Goal: Information Seeking & Learning: Learn about a topic

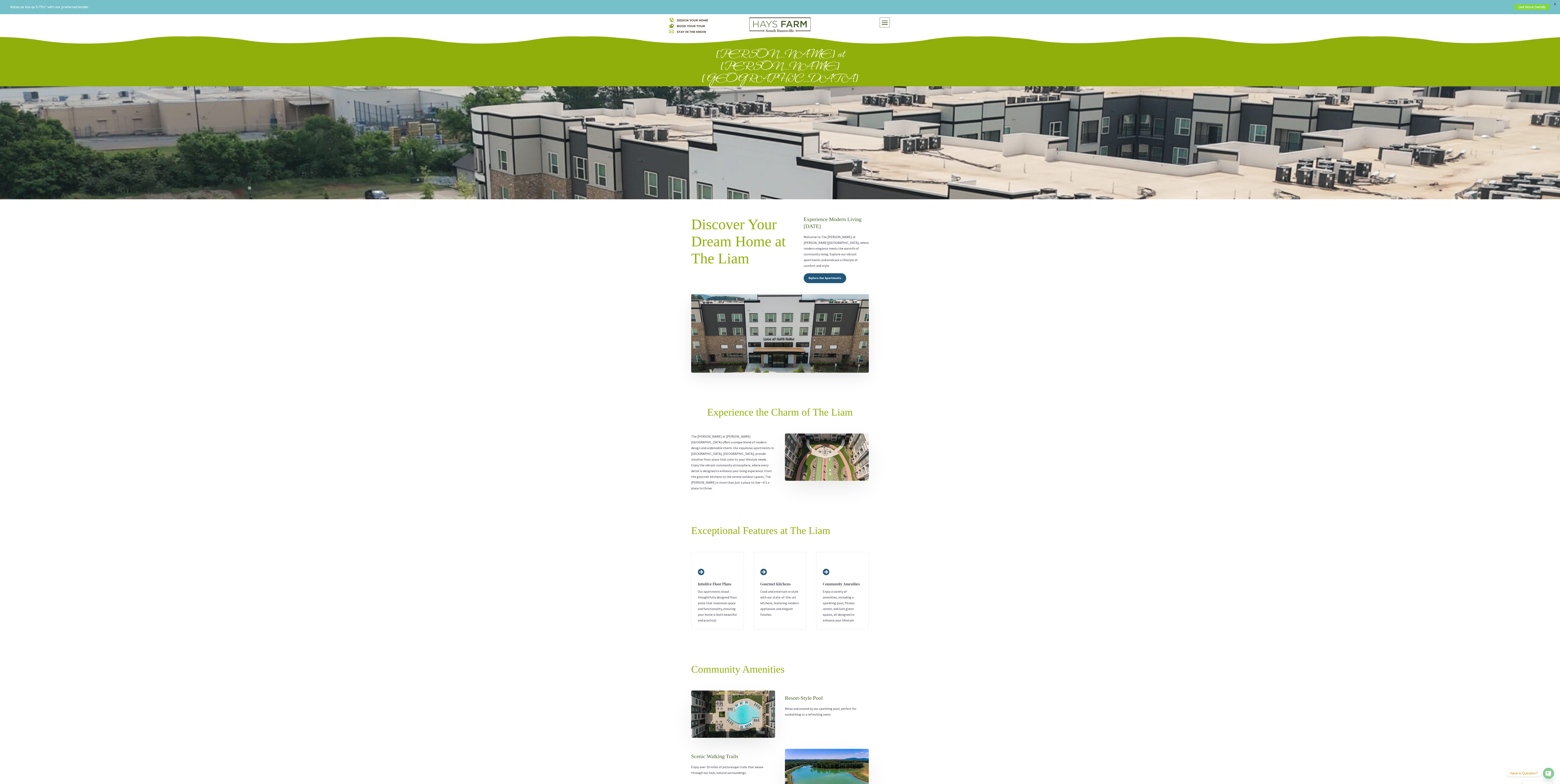
click at [774, 294] on img at bounding box center [780, 333] width 178 height 78
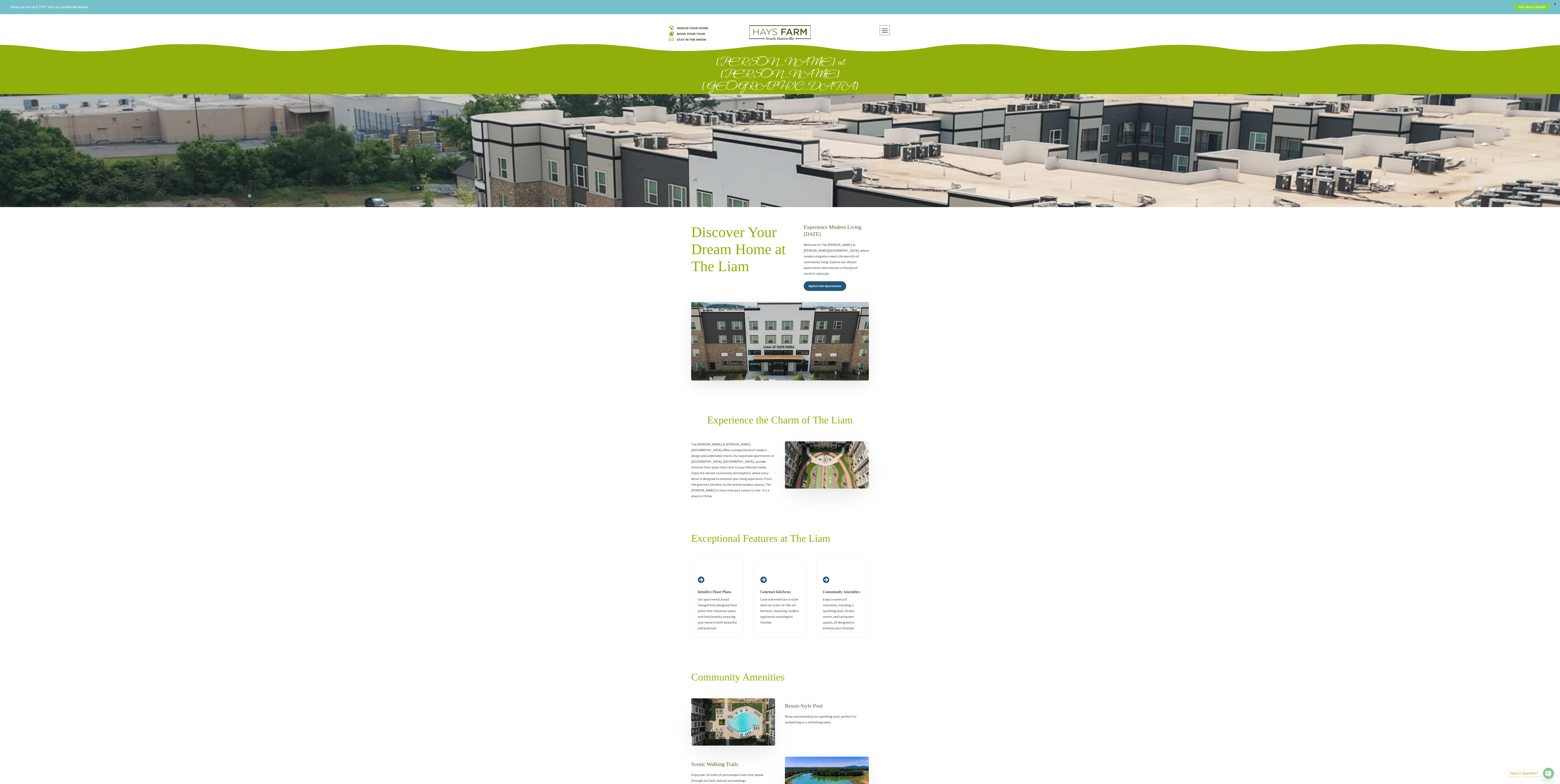
click at [689, 33] on link "BOOK YOUR TOUR" at bounding box center [690, 34] width 28 height 4
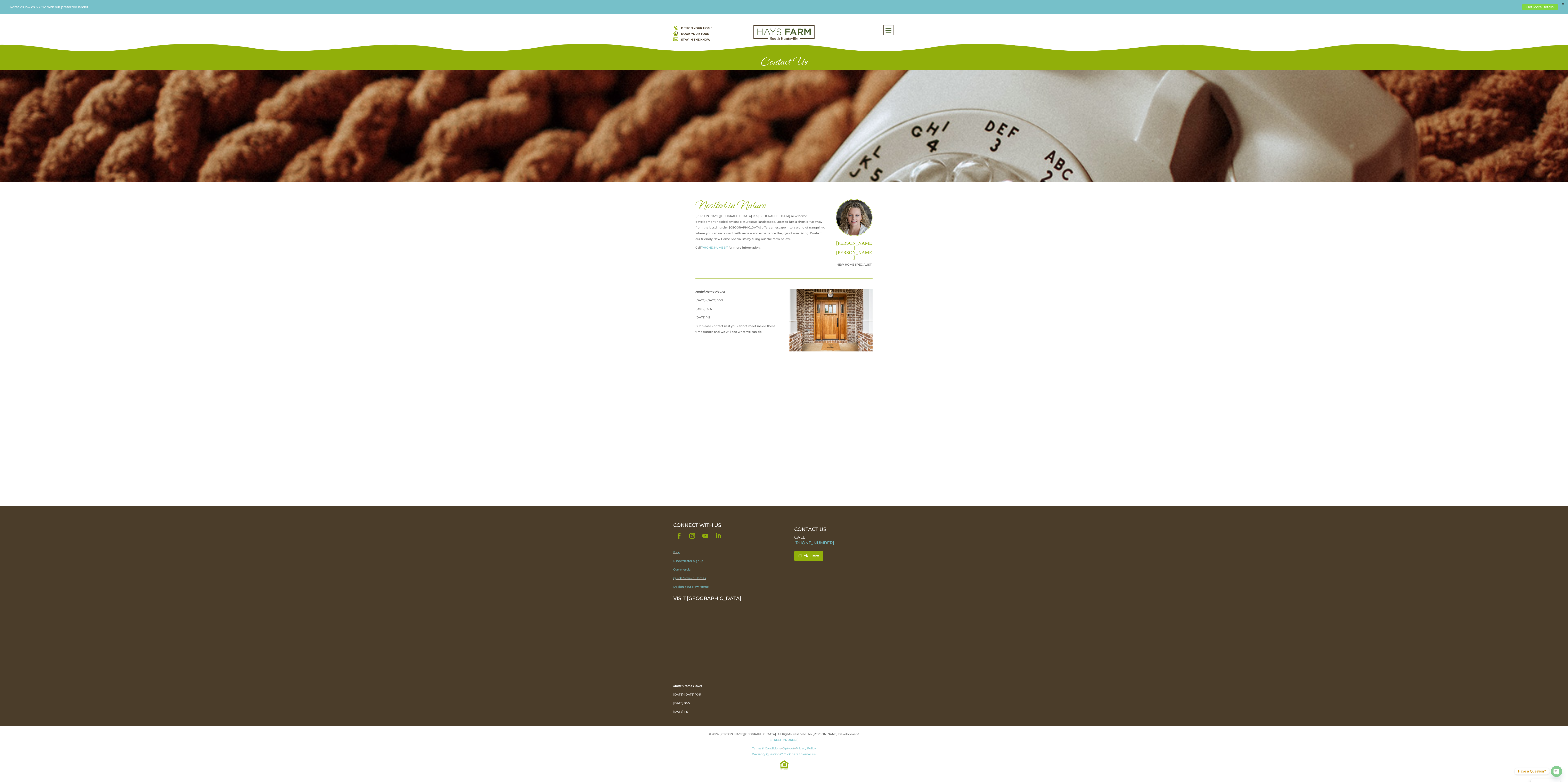
click at [884, 30] on span at bounding box center [888, 30] width 10 height 10
click at [888, 68] on link "Galleries" at bounding box center [859, 69] width 71 height 10
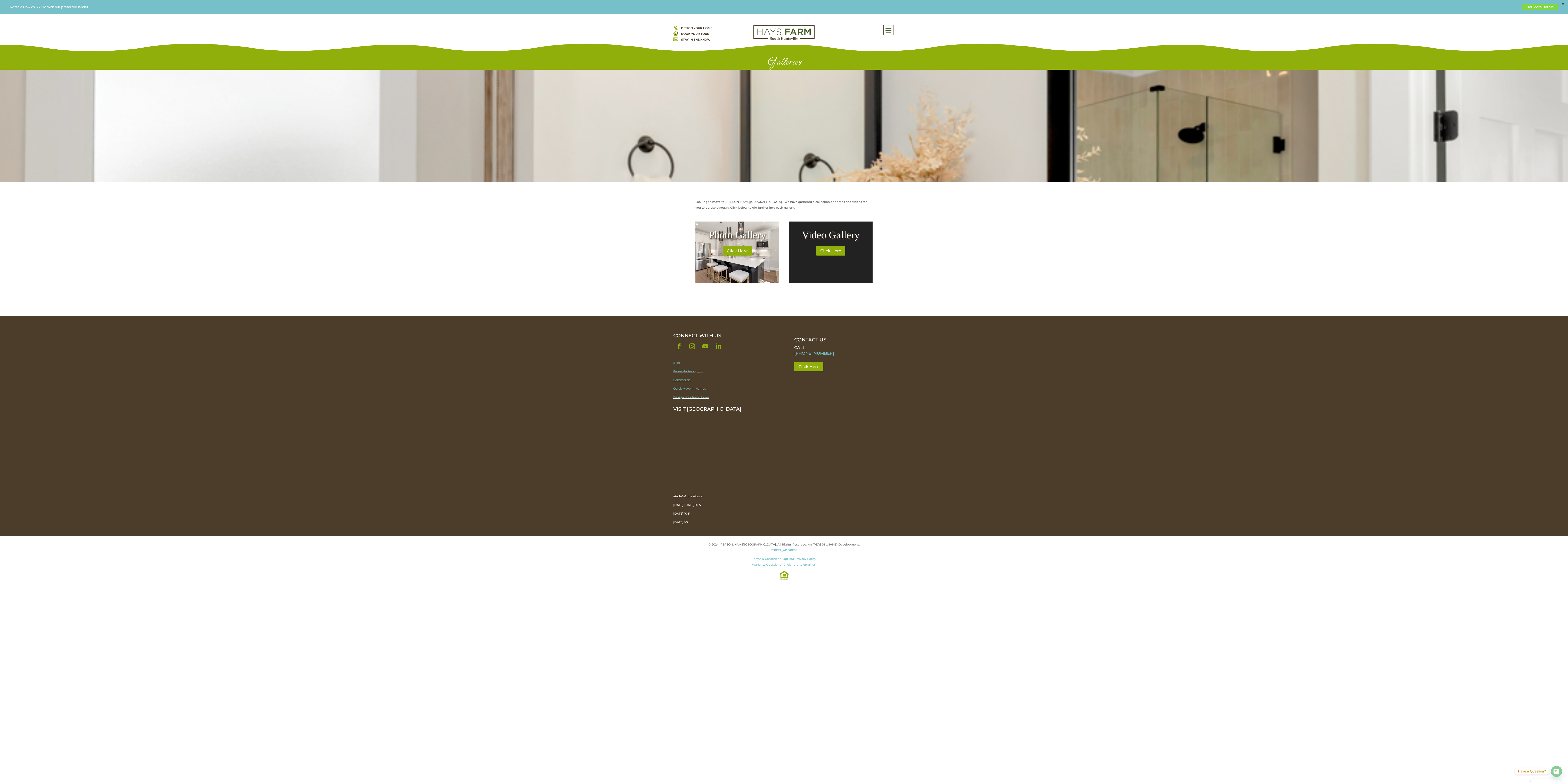
click at [754, 237] on h2 "Photo Gallery" at bounding box center [737, 235] width 67 height 12
click at [748, 247] on link "Click Here" at bounding box center [737, 251] width 32 height 10
click at [768, 150] on div at bounding box center [784, 126] width 1568 height 113
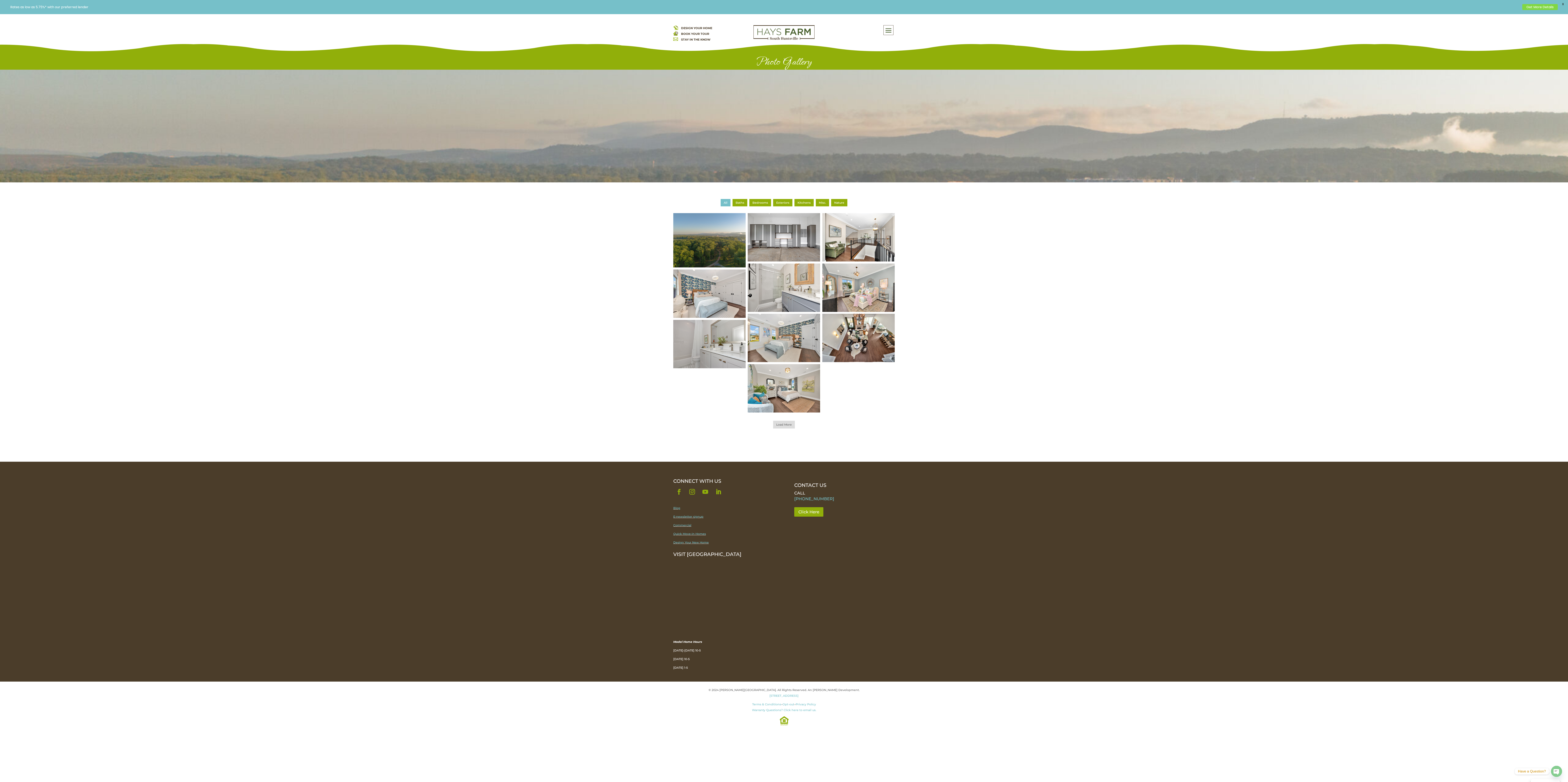
click at [717, 332] on img at bounding box center [710, 344] width 87 height 58
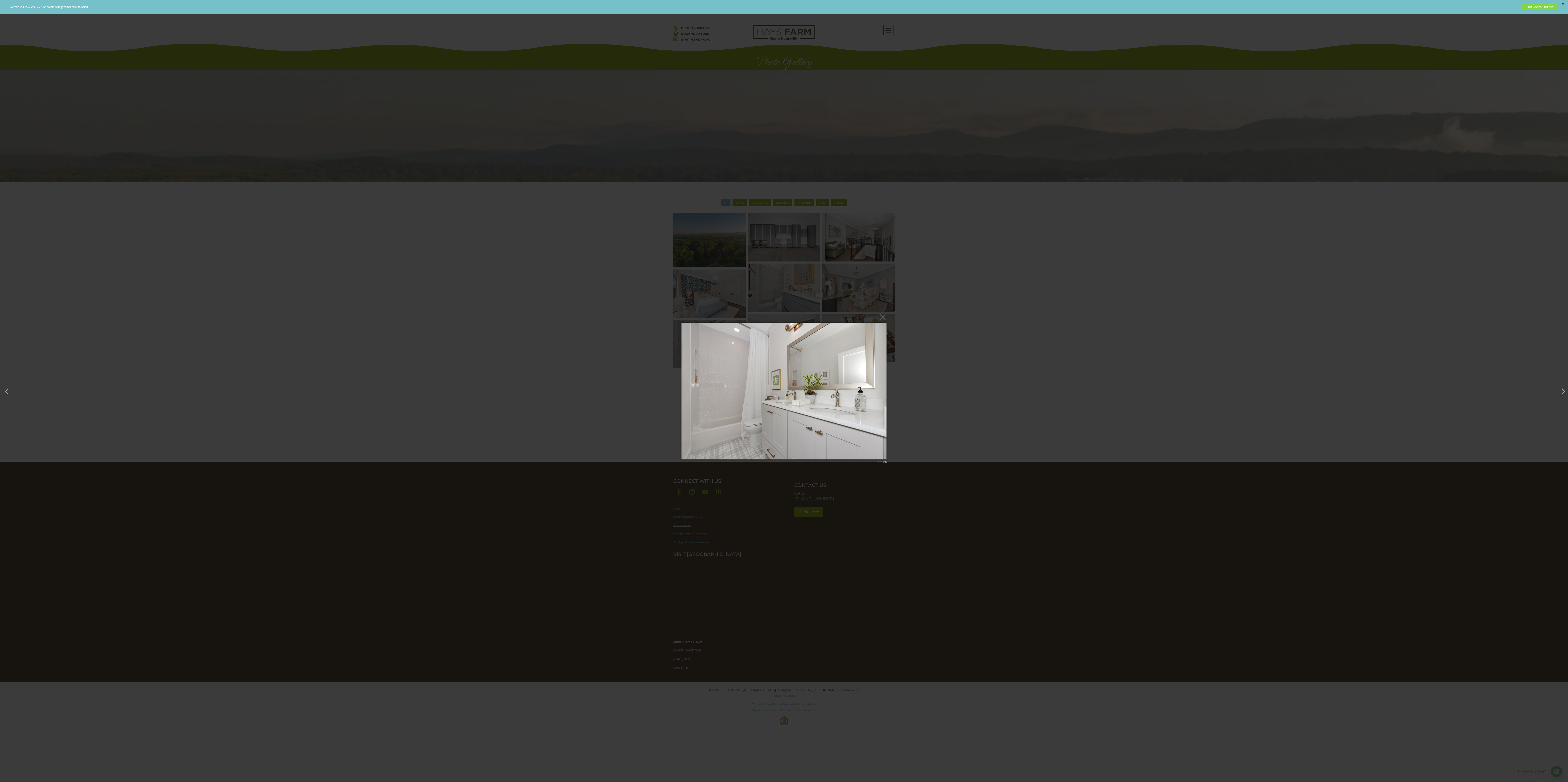
click at [821, 374] on img at bounding box center [784, 391] width 205 height 153
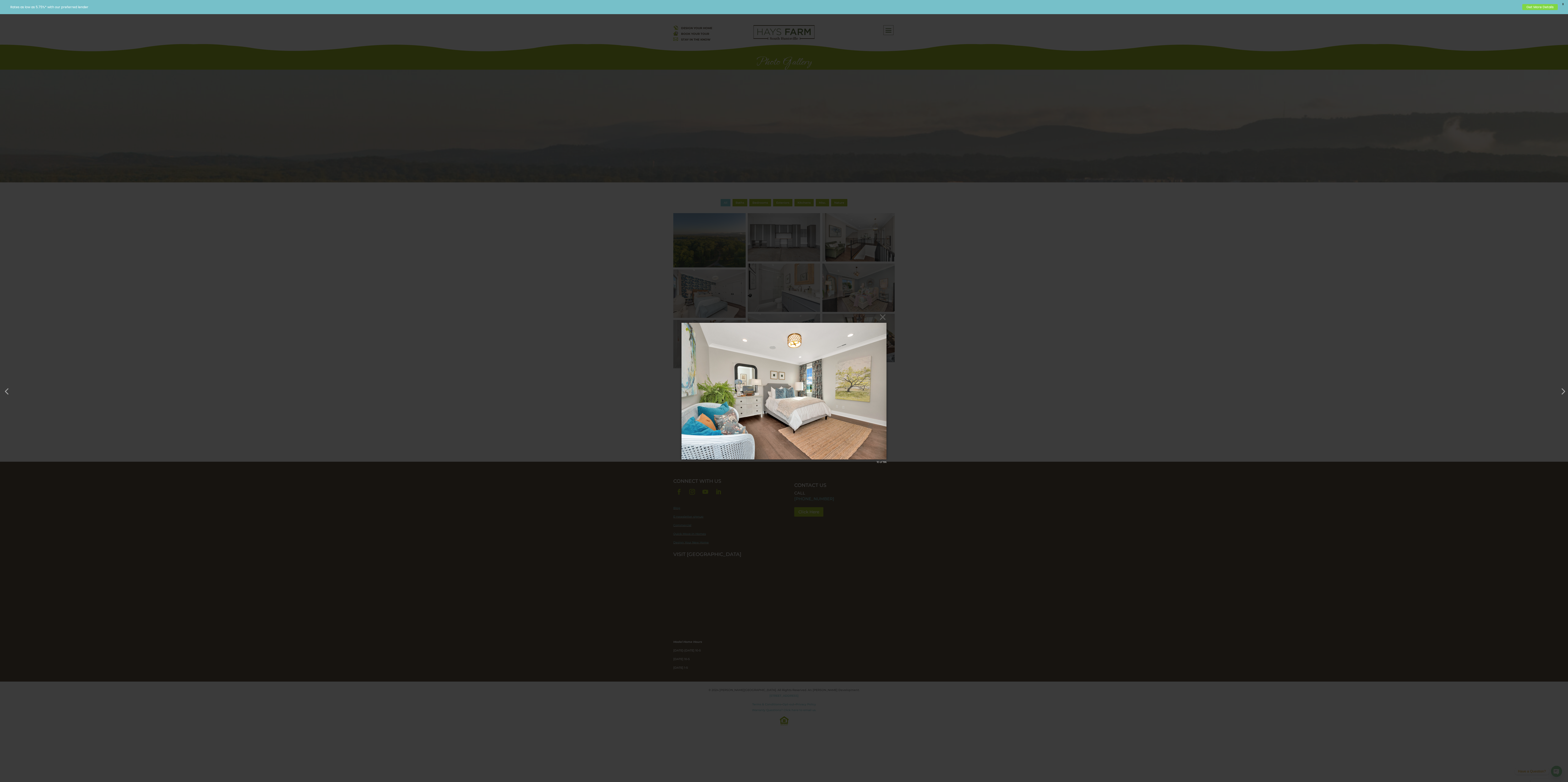
click at [1243, 322] on div "× 10 of 196 Loading image" at bounding box center [784, 391] width 1568 height 782
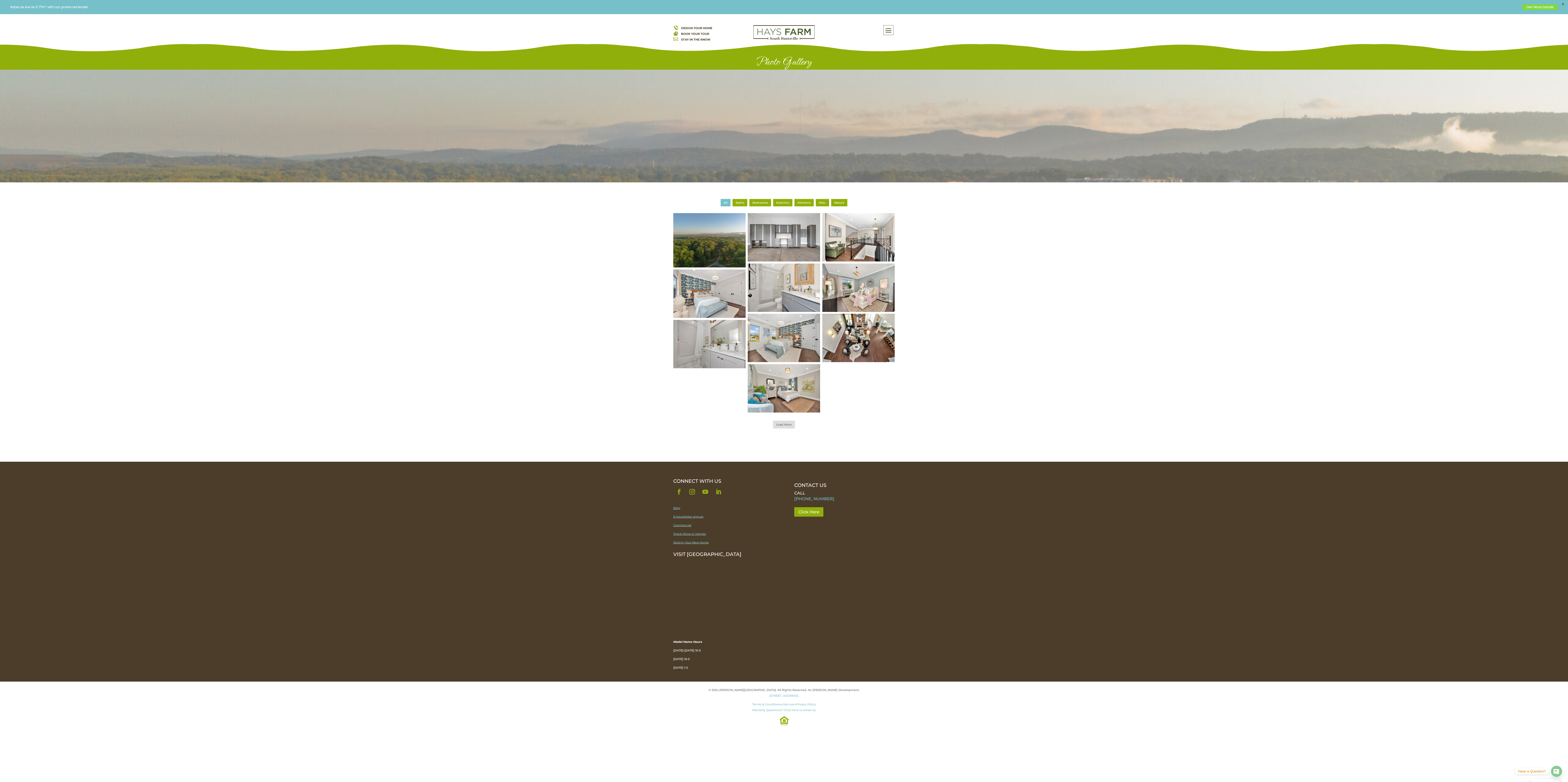
click at [877, 339] on img at bounding box center [858, 338] width 87 height 58
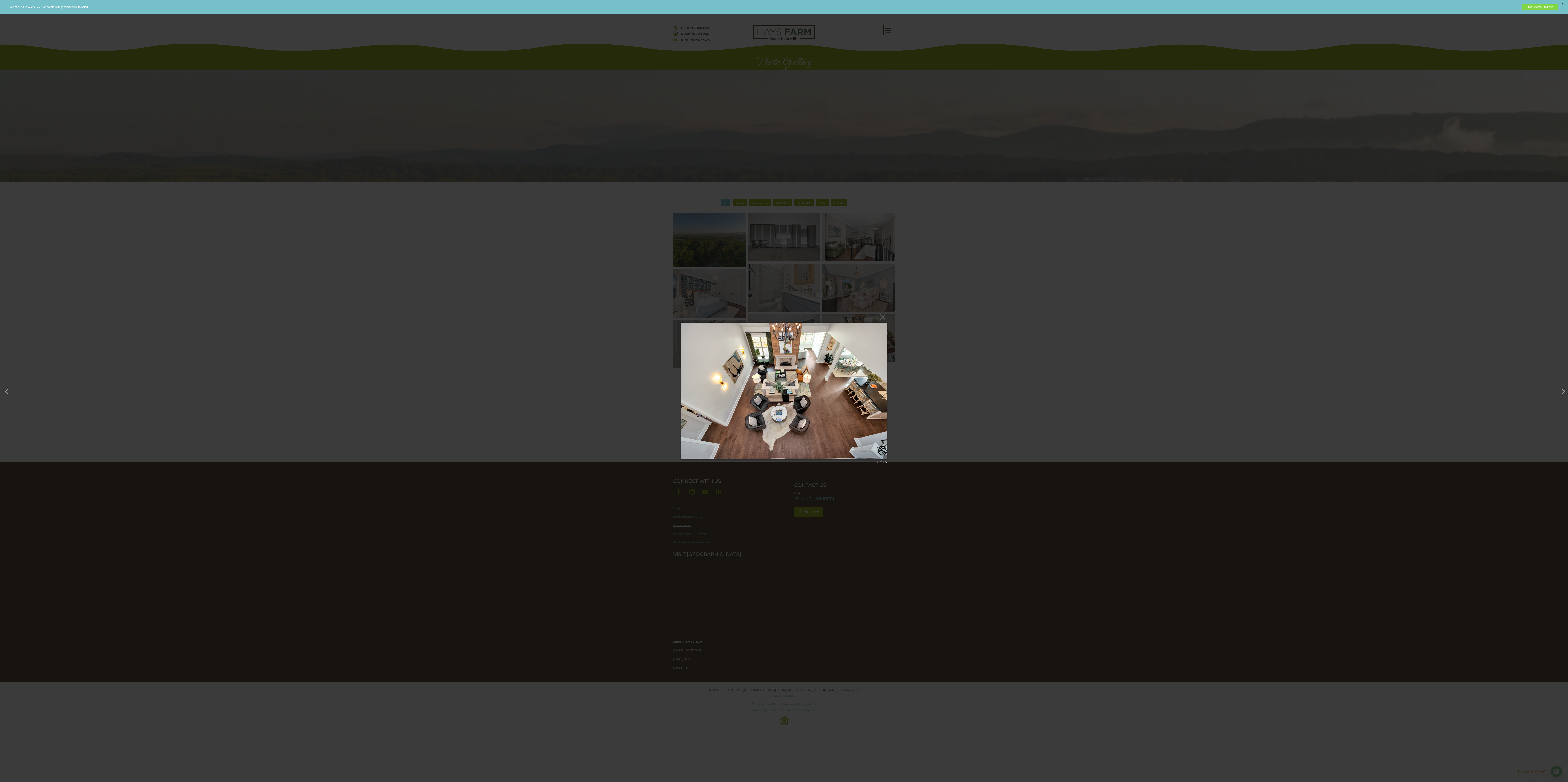
click at [851, 380] on img at bounding box center [784, 391] width 205 height 153
